Goal: Navigation & Orientation: Find specific page/section

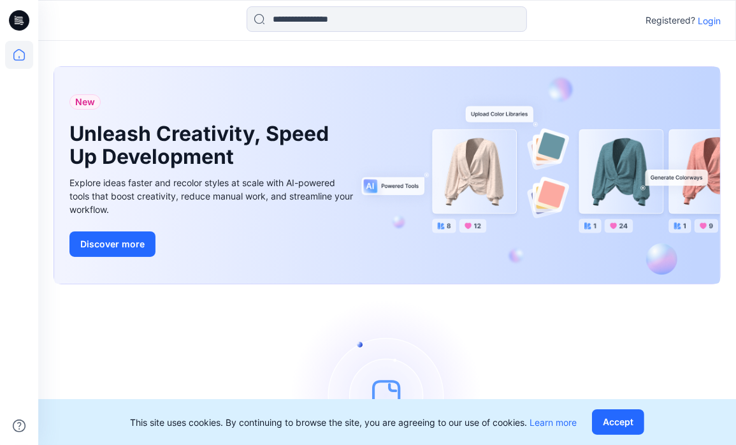
click at [703, 22] on p "Login" at bounding box center [709, 20] width 23 height 13
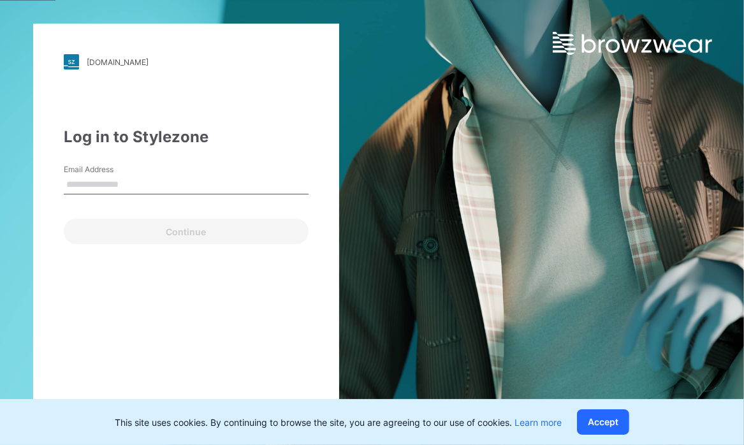
click at [74, 176] on input "Email Address" at bounding box center [186, 184] width 245 height 19
type input "**********"
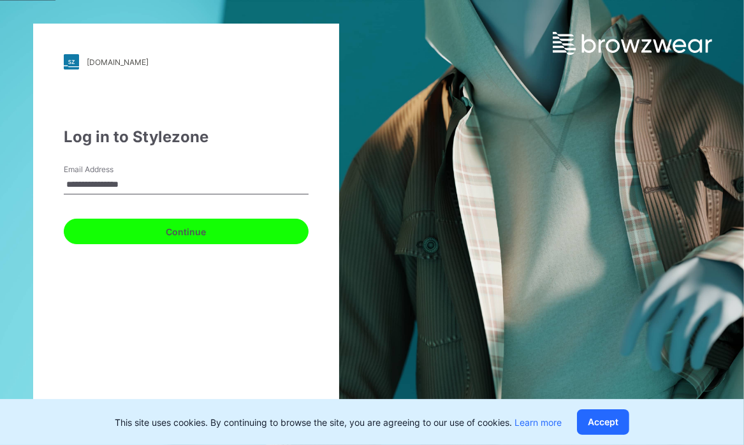
click at [145, 233] on button "Continue" at bounding box center [186, 231] width 245 height 25
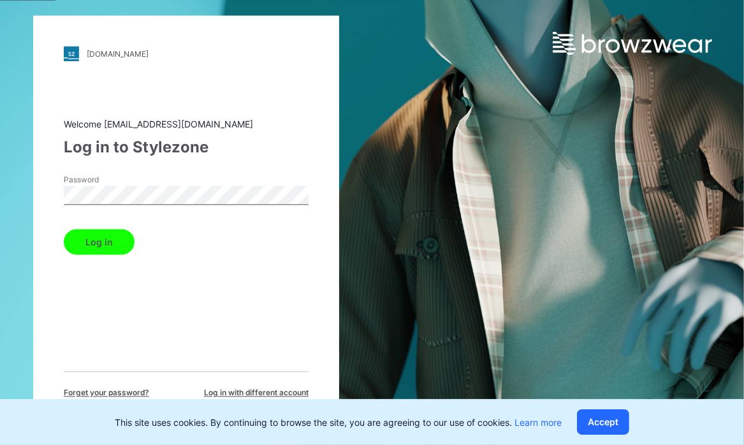
click at [92, 239] on button "Log in" at bounding box center [99, 241] width 71 height 25
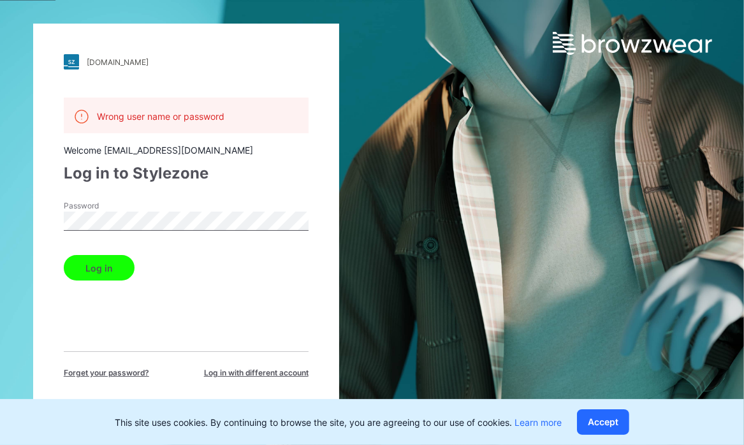
click at [33, 211] on div "[DOMAIN_NAME] Loading... Wrong user name or password Welcome [EMAIL_ADDRESS][DO…" at bounding box center [186, 223] width 306 height 398
click at [66, 270] on button "Log in" at bounding box center [99, 267] width 71 height 25
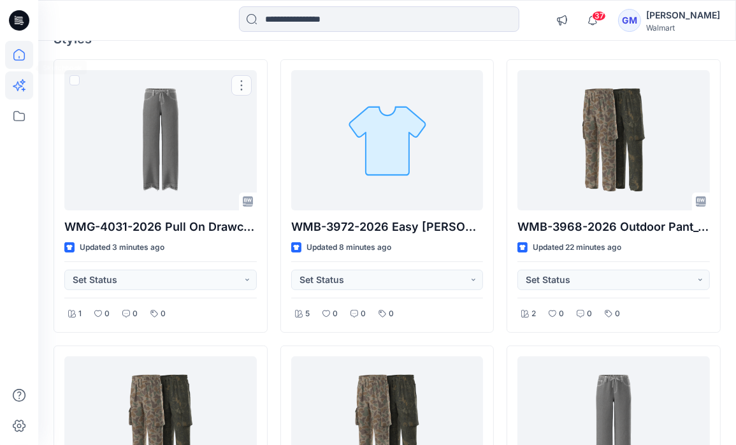
scroll to position [102, 0]
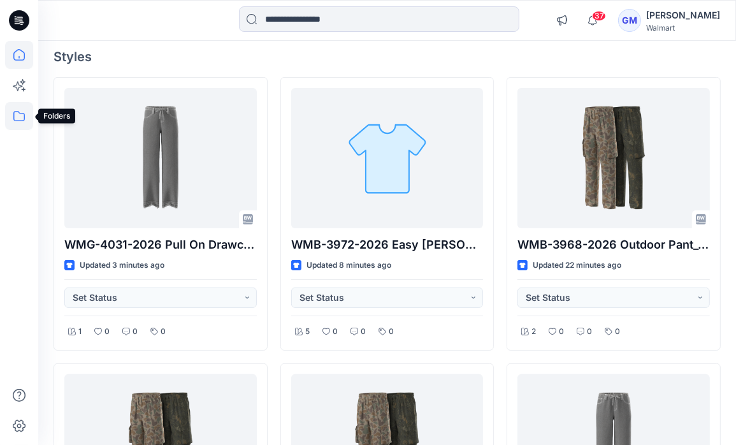
click at [17, 112] on icon at bounding box center [18, 116] width 11 height 10
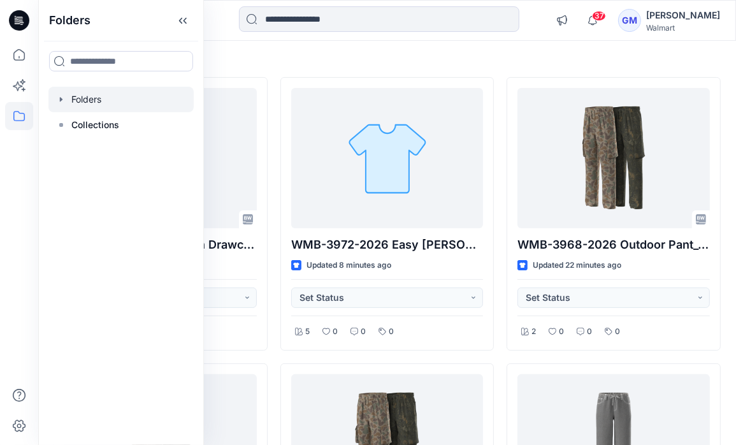
click at [63, 103] on icon "button" at bounding box center [61, 99] width 10 height 10
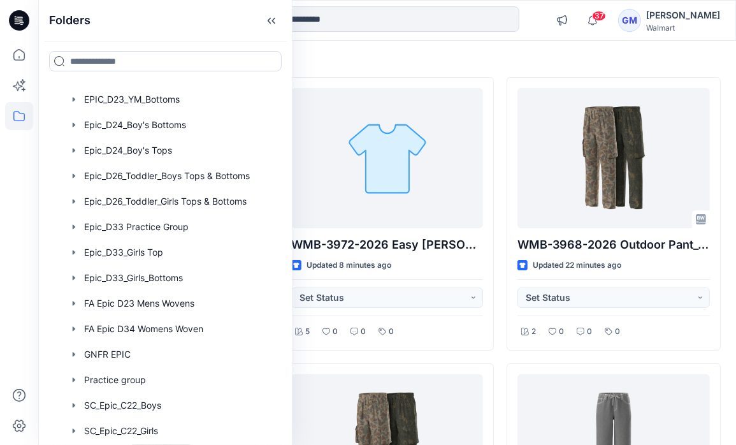
scroll to position [306, 0]
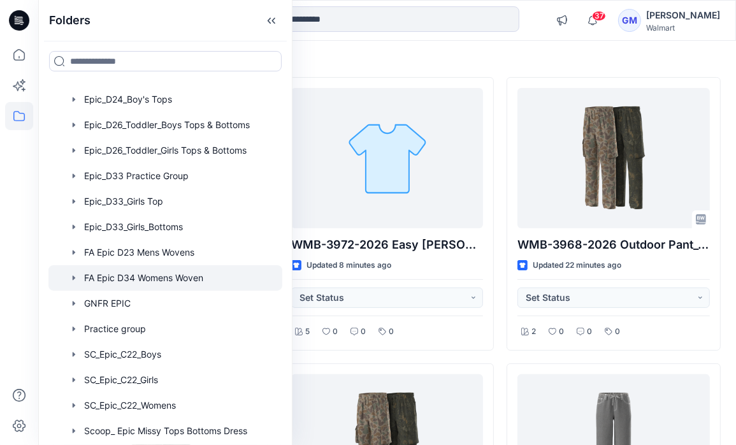
click at [123, 272] on div at bounding box center [165, 277] width 234 height 25
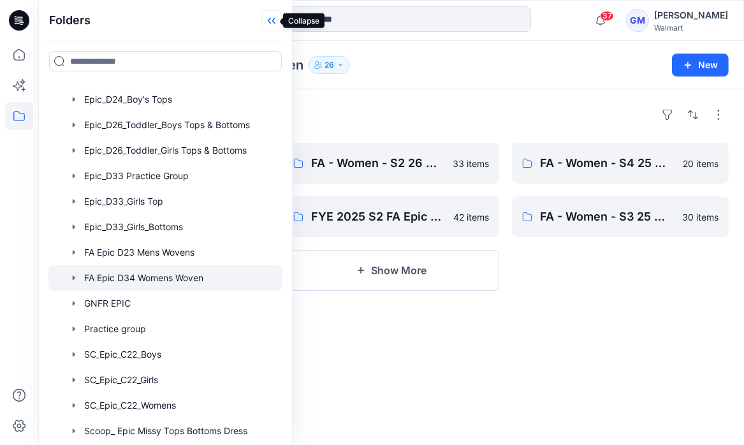
click at [268, 23] on icon at bounding box center [269, 21] width 3 height 6
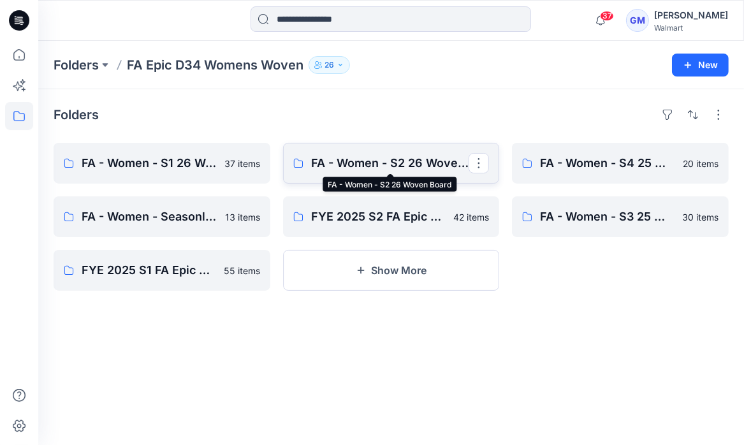
click at [345, 155] on p "FA - Women - S2 26 Woven Board" at bounding box center [390, 163] width 158 height 18
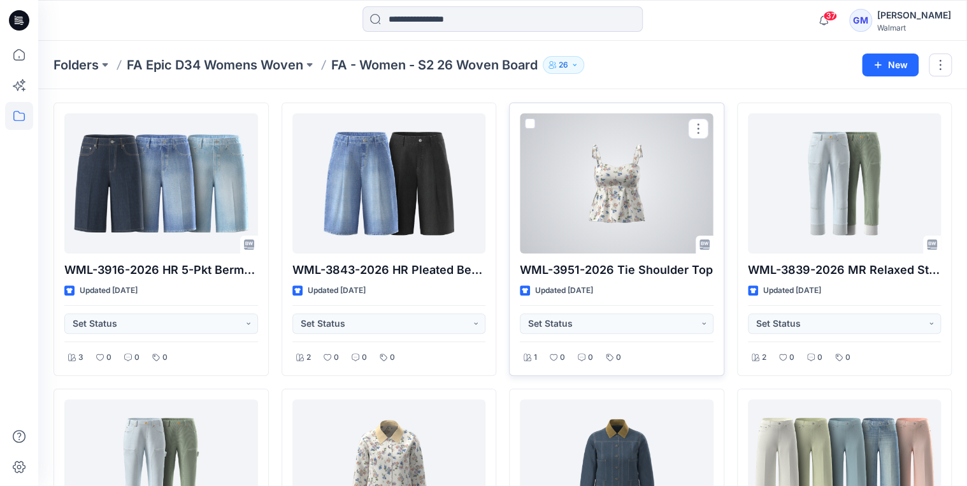
scroll to position [204, 0]
